Goal: Transaction & Acquisition: Download file/media

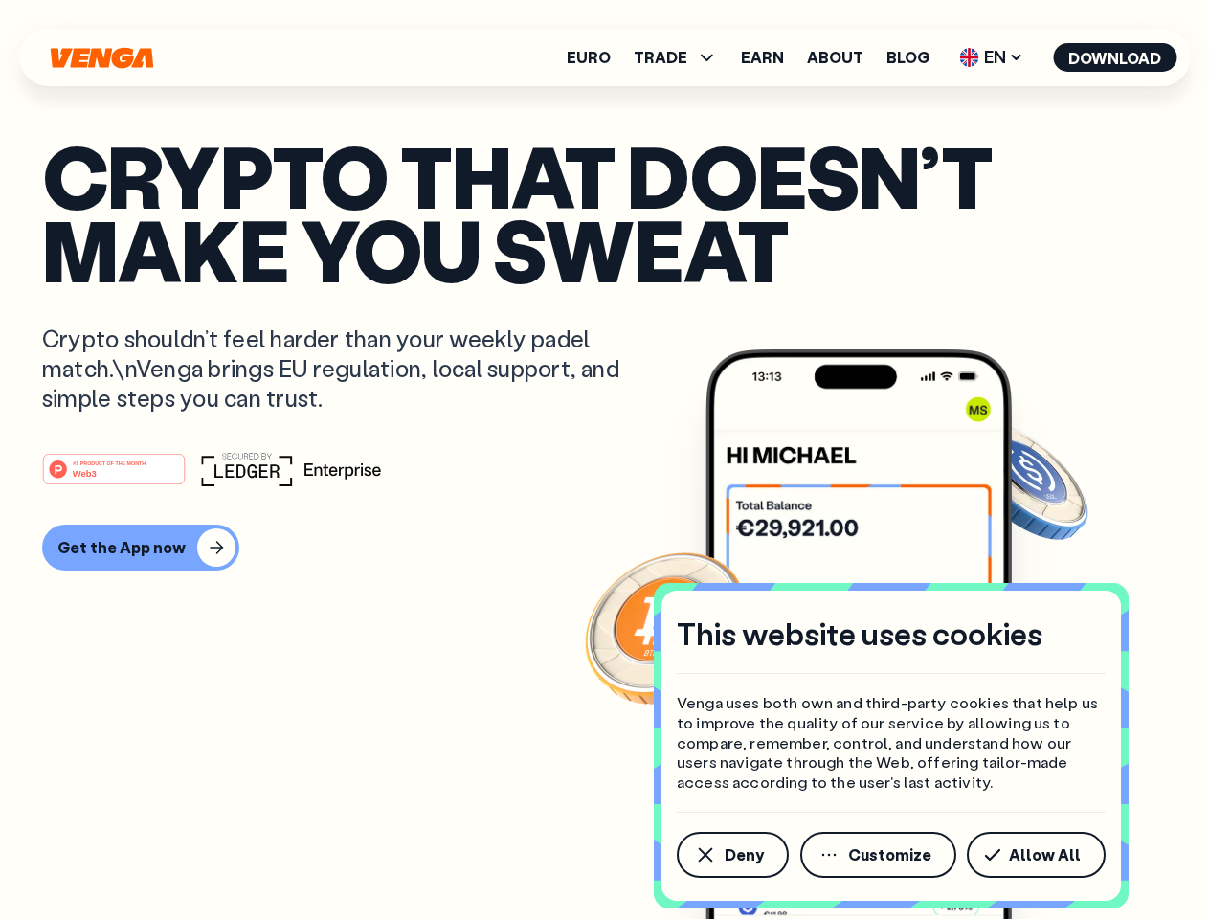
click at [604, 460] on div "#1 PRODUCT OF THE MONTH Web3" at bounding box center [604, 469] width 1125 height 34
click at [731, 855] on span "Deny" at bounding box center [744, 854] width 39 height 15
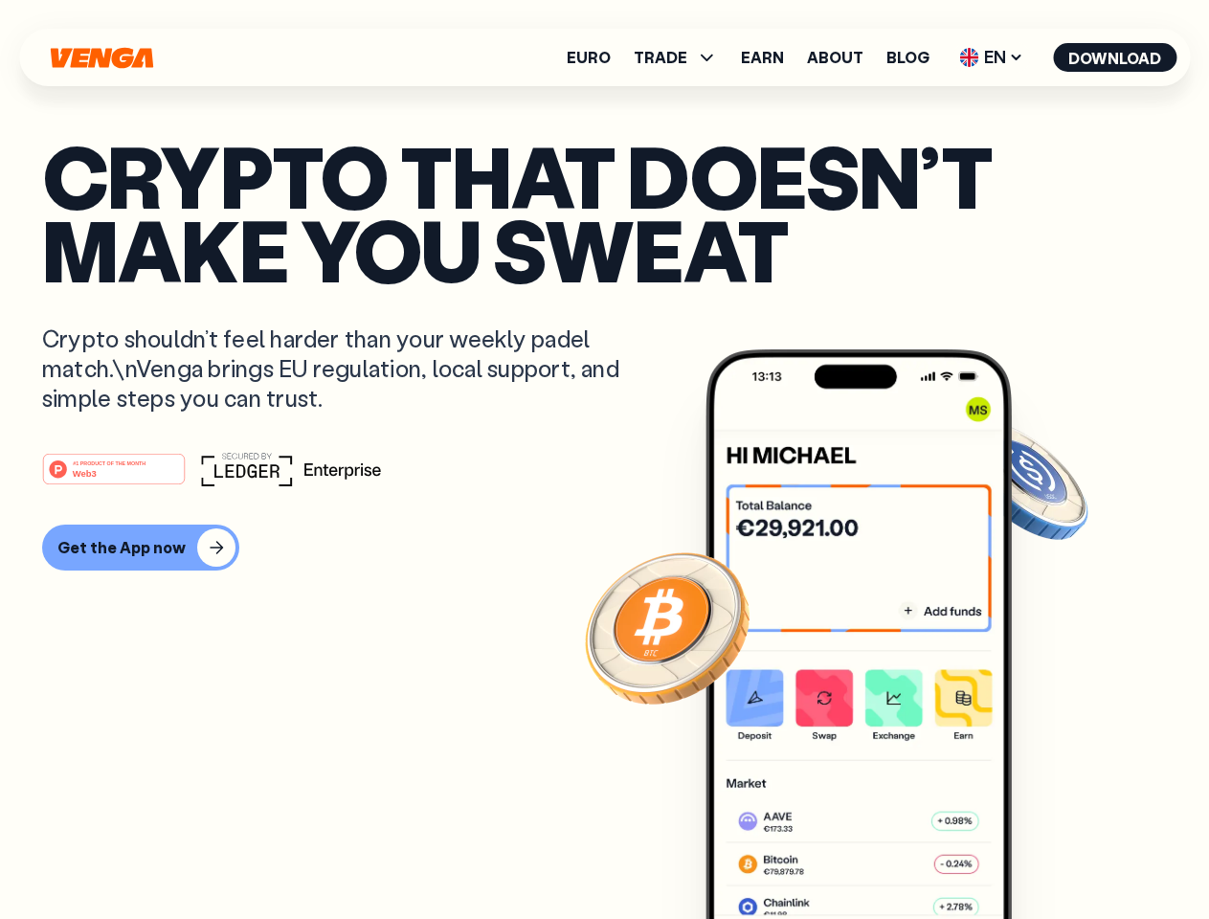
click at [880, 855] on img at bounding box center [859, 669] width 306 height 641
click at [1040, 855] on article "Crypto that doesn’t make you sweat Crypto shouldn’t feel harder than your weekl…" at bounding box center [604, 498] width 1125 height 718
click at [682, 57] on span "TRADE" at bounding box center [661, 57] width 54 height 15
click at [992, 57] on span "EN" at bounding box center [992, 57] width 78 height 31
click at [1115, 57] on button "Download" at bounding box center [1114, 57] width 123 height 29
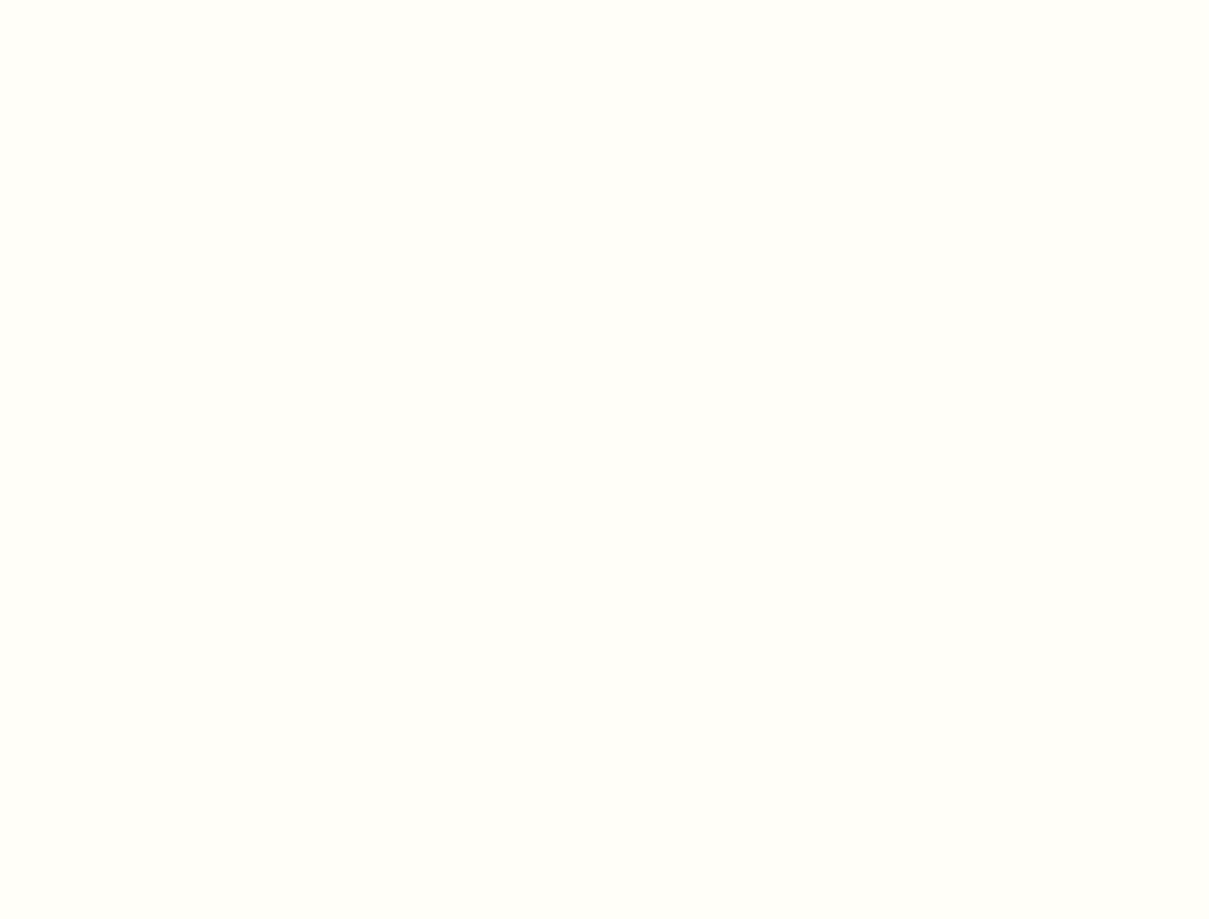
click at [138, 0] on html "This website uses cookies Venga uses both own and third-party cookies that help…" at bounding box center [604, 0] width 1209 height 0
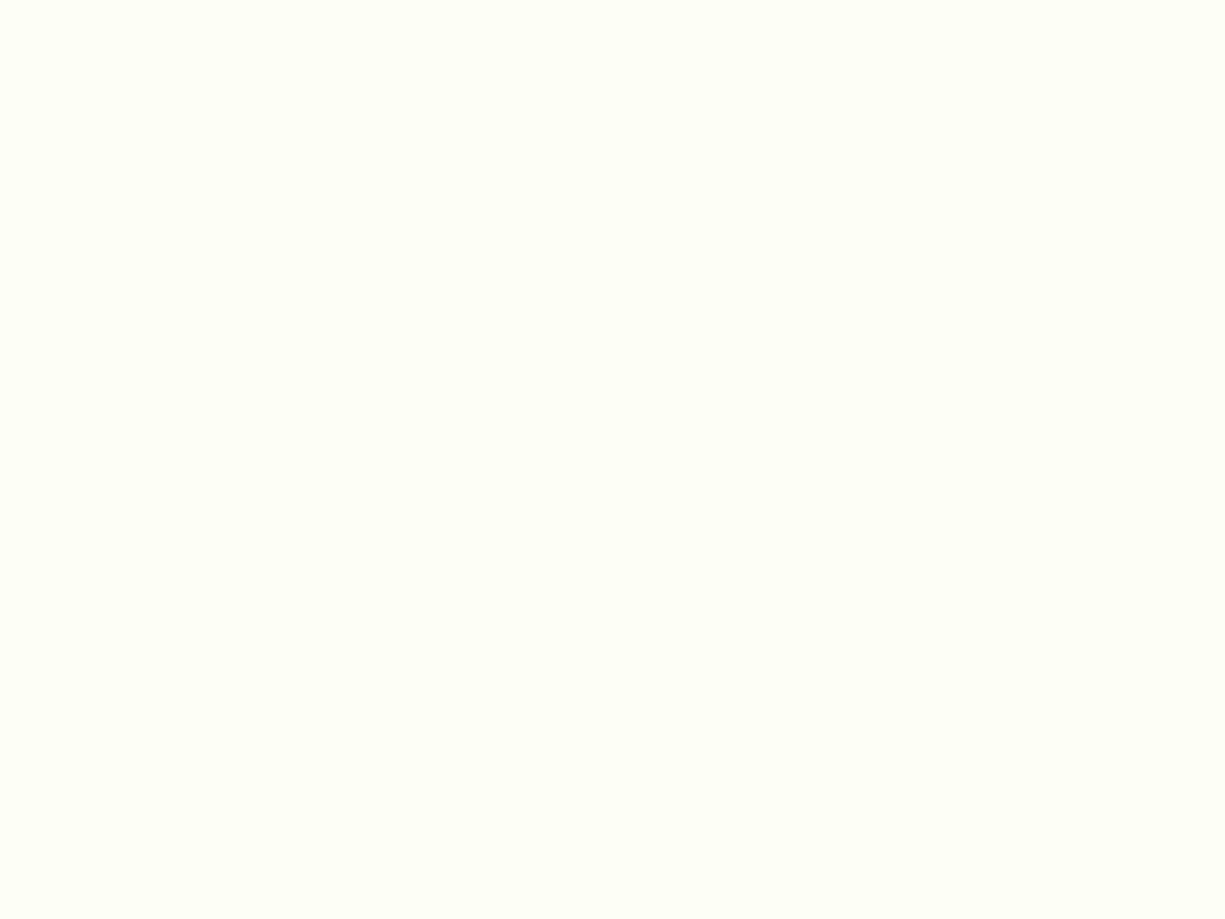
click at [117, 0] on html "This website uses cookies Venga uses both own and third-party cookies that help…" at bounding box center [612, 0] width 1225 height 0
